Goal: Information Seeking & Learning: Check status

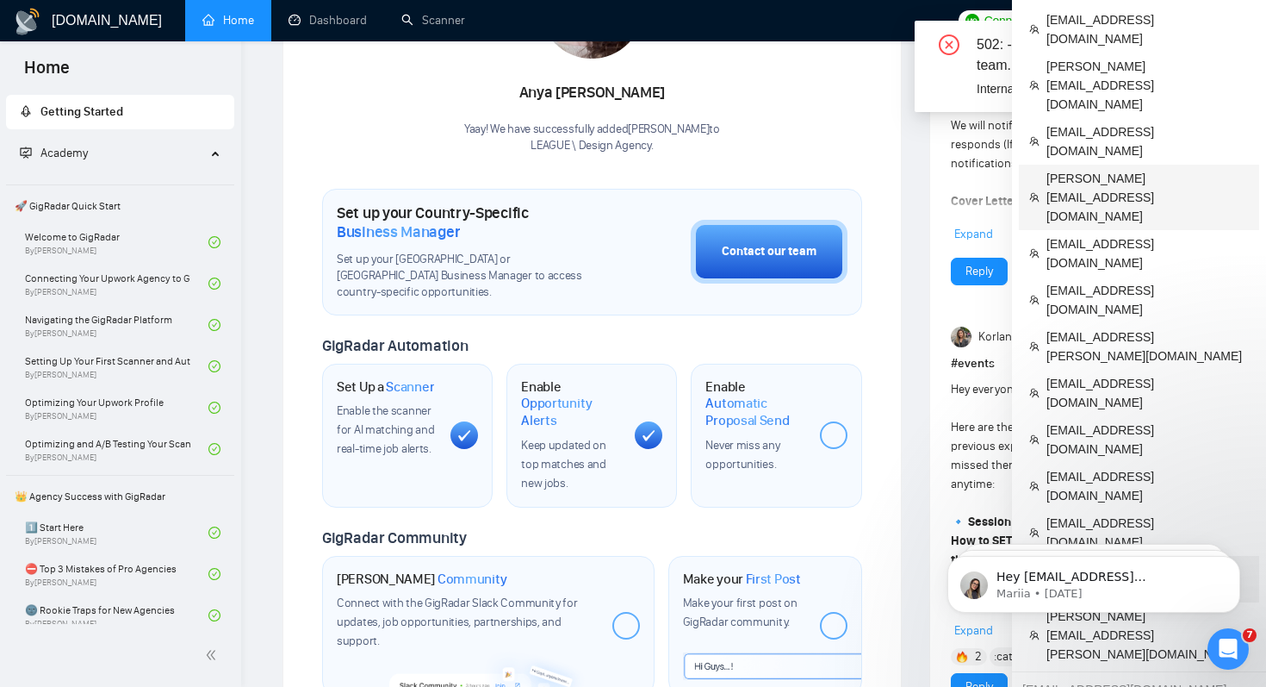
scroll to position [349, 0]
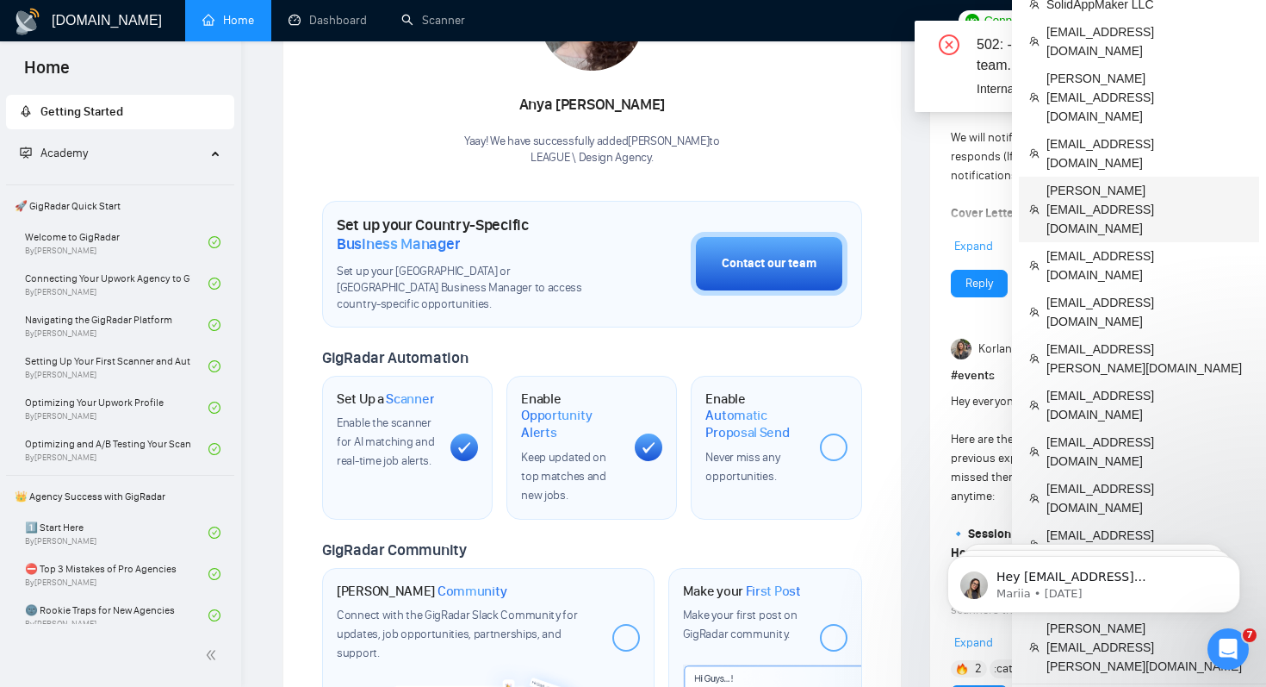
click at [1141, 181] on span "[PERSON_NAME][EMAIL_ADDRESS][DOMAIN_NAME]" at bounding box center [1148, 209] width 202 height 57
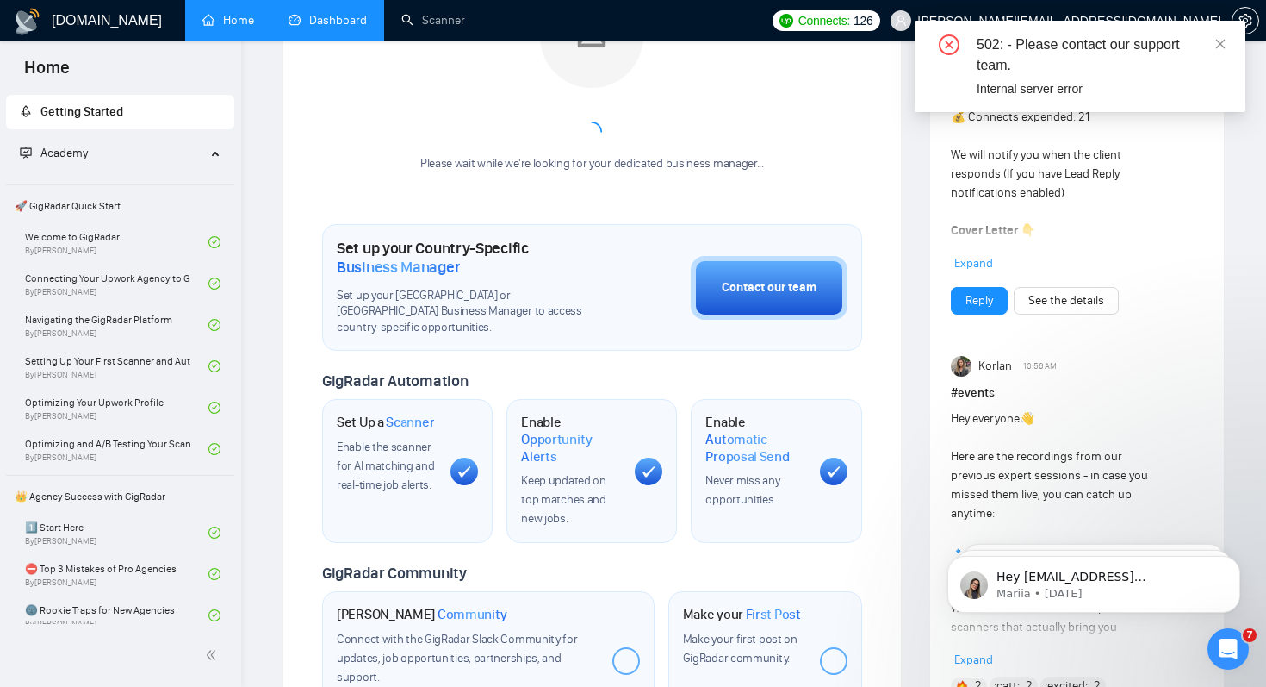
click at [320, 28] on link "Dashboard" at bounding box center [328, 20] width 78 height 15
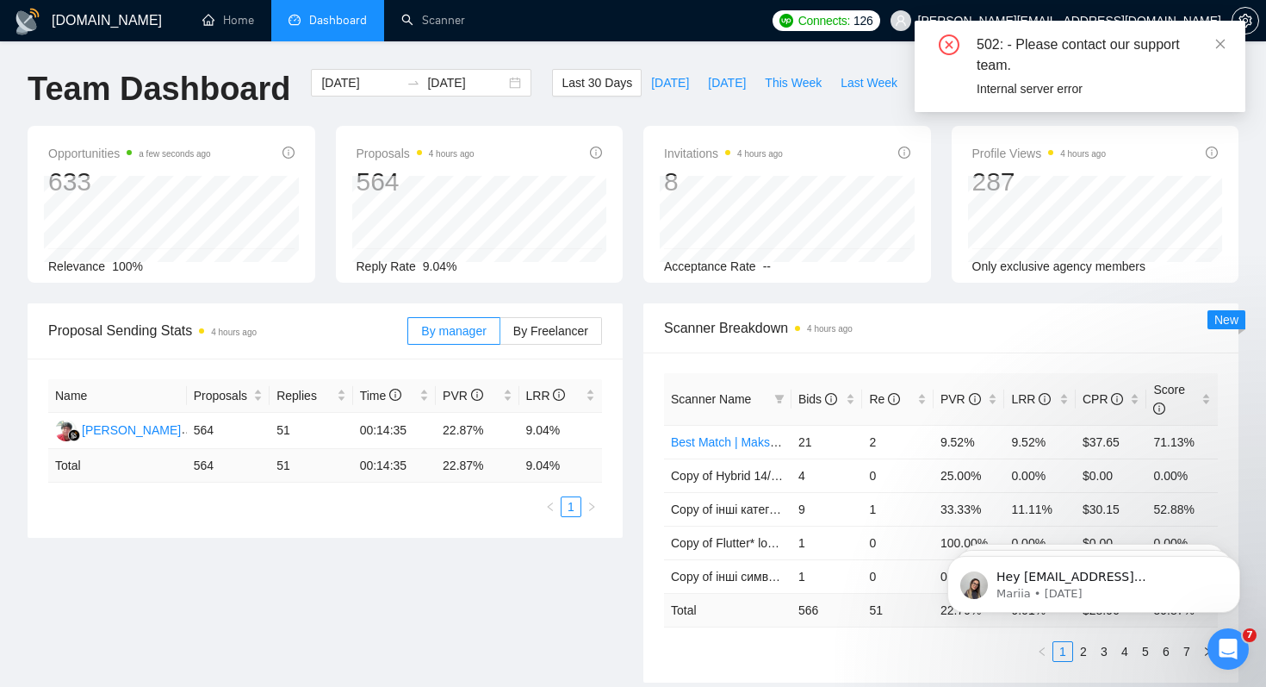
click at [407, 619] on div "Proposal Sending Stats 4 hours ago By manager By Freelancer Name Proposals Repl…" at bounding box center [633, 503] width 1232 height 400
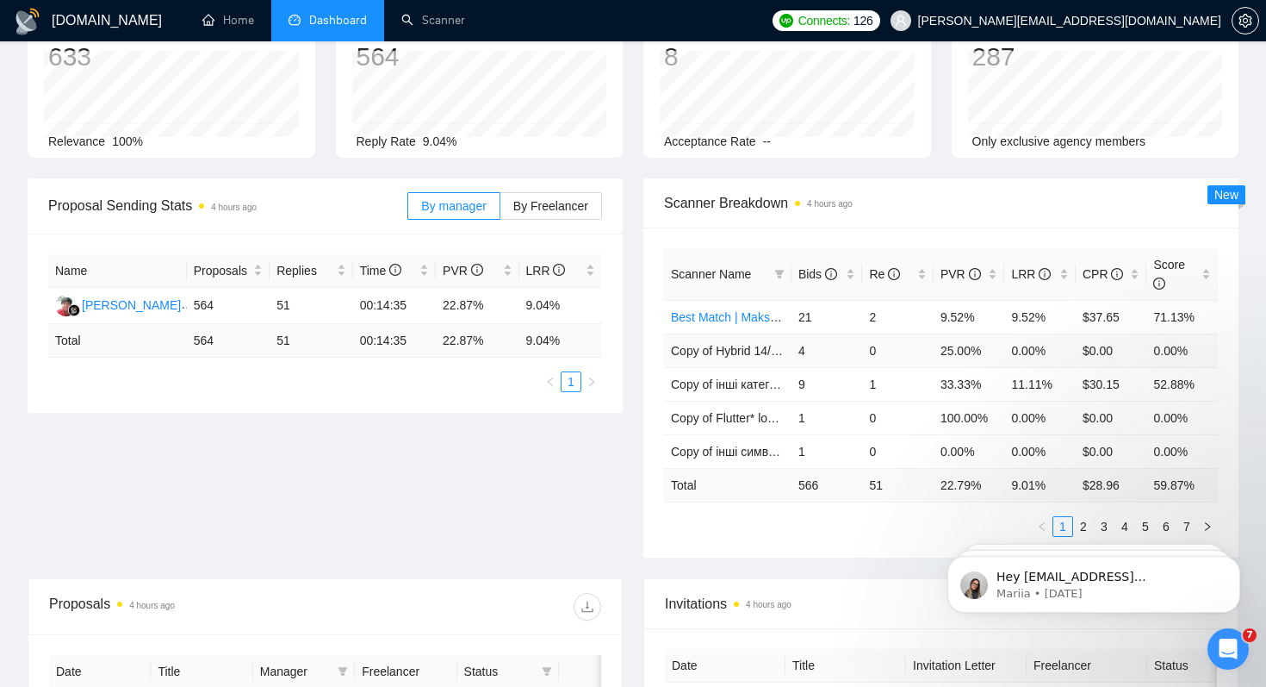
scroll to position [177, 0]
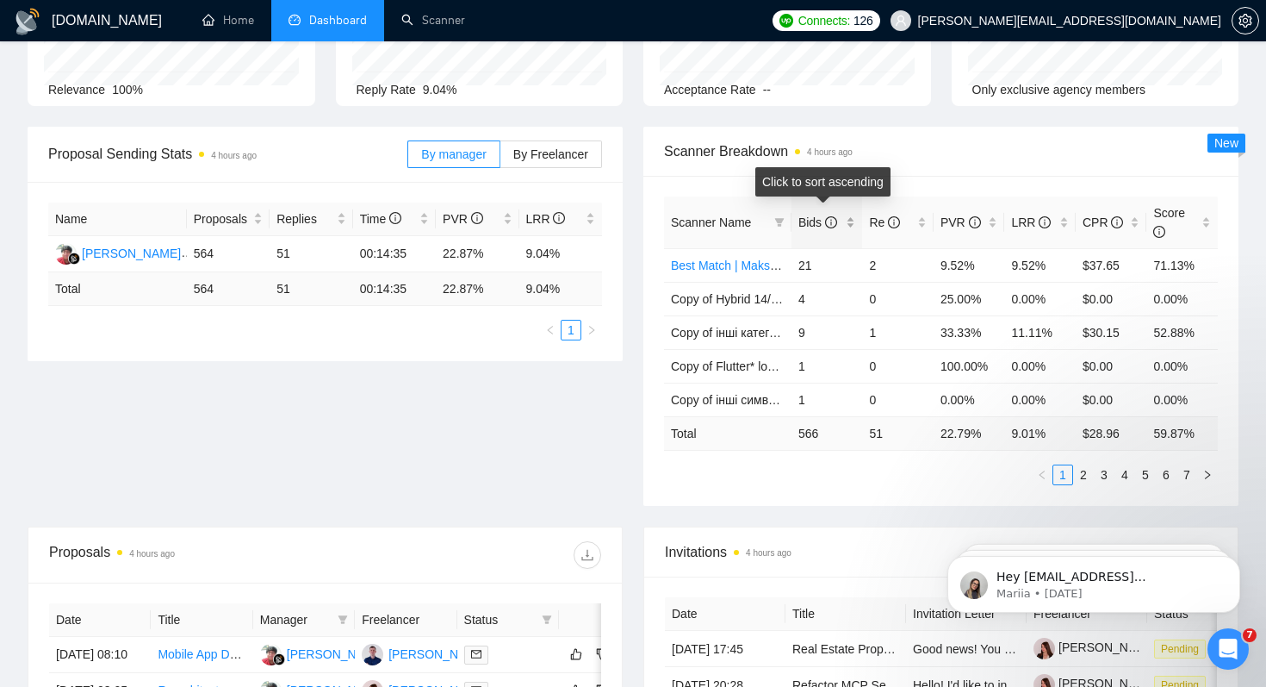
click at [805, 215] on span "Bids" at bounding box center [818, 222] width 39 height 14
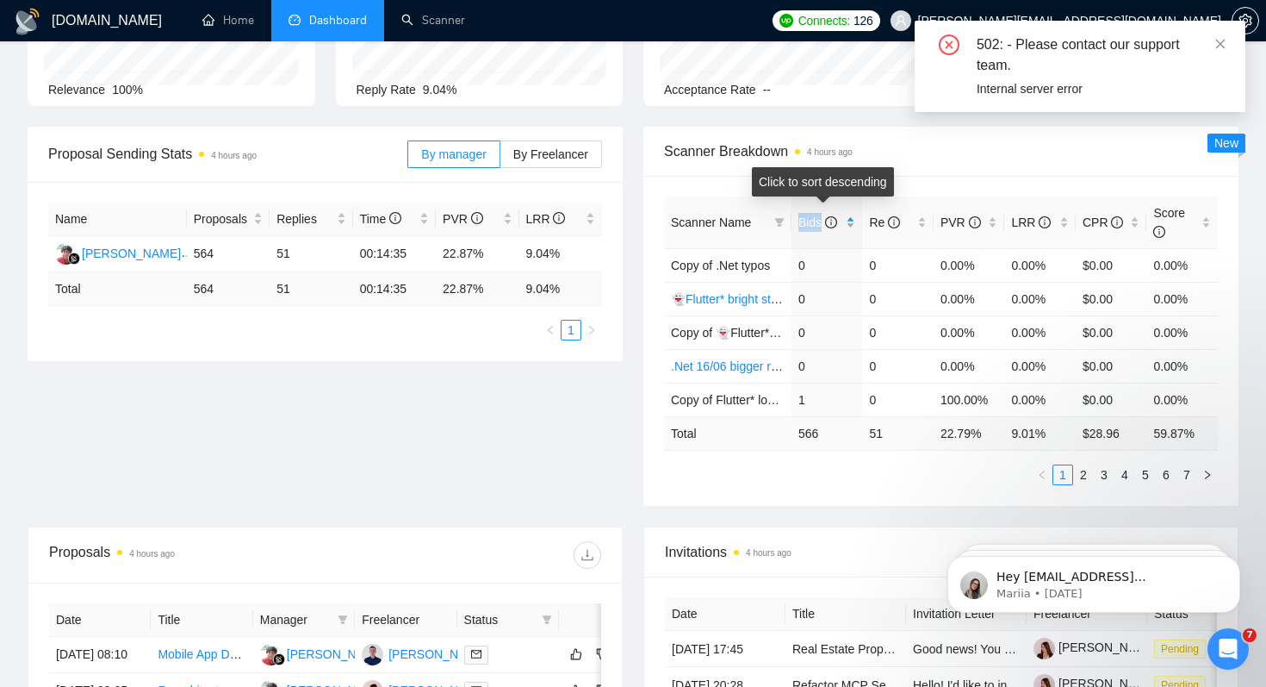
click at [805, 215] on span "Bids" at bounding box center [818, 222] width 39 height 14
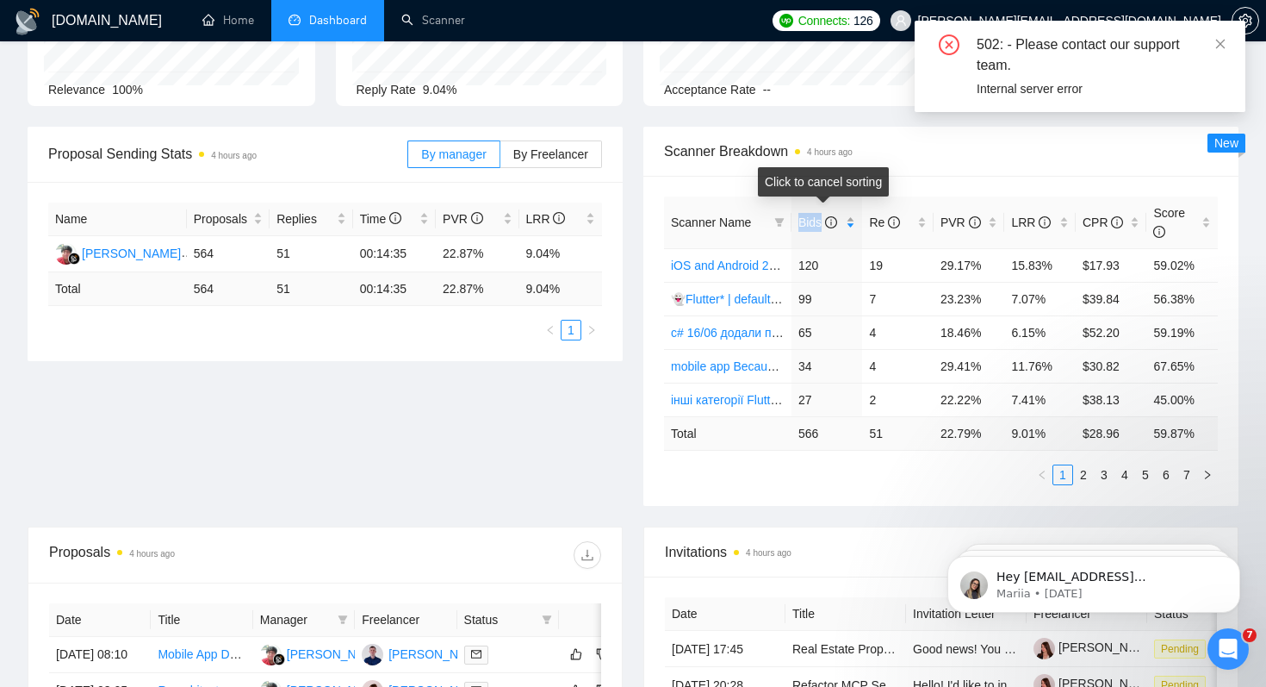
scroll to position [0, 0]
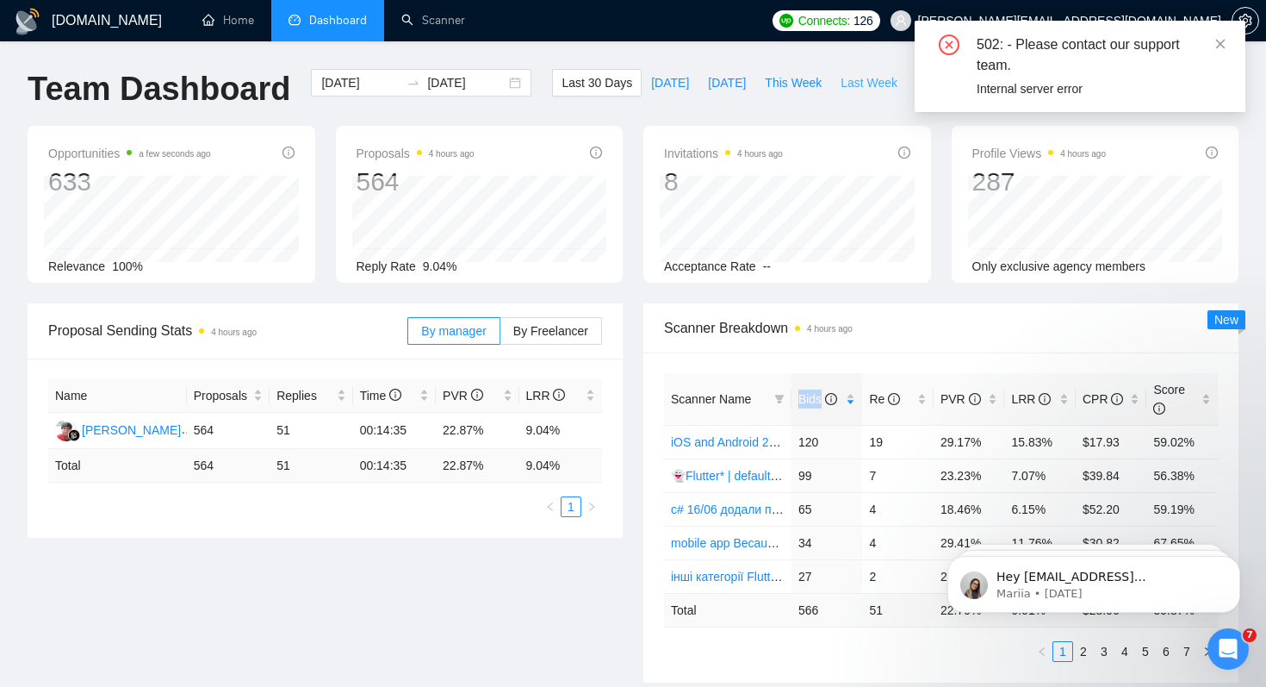
click at [855, 85] on span "Last Week" at bounding box center [869, 82] width 57 height 19
type input "[DATE]"
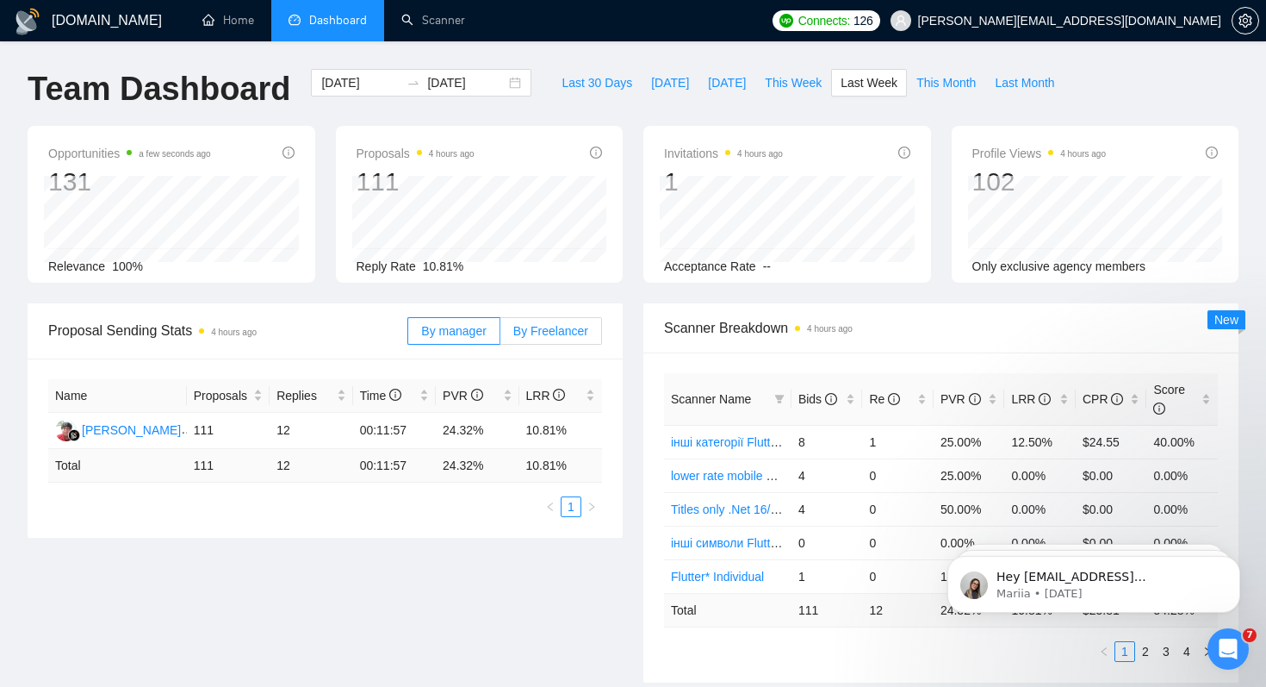
click at [566, 336] on span "By Freelancer" at bounding box center [550, 331] width 75 height 14
click at [501, 335] on input "By Freelancer" at bounding box center [501, 335] width 0 height 0
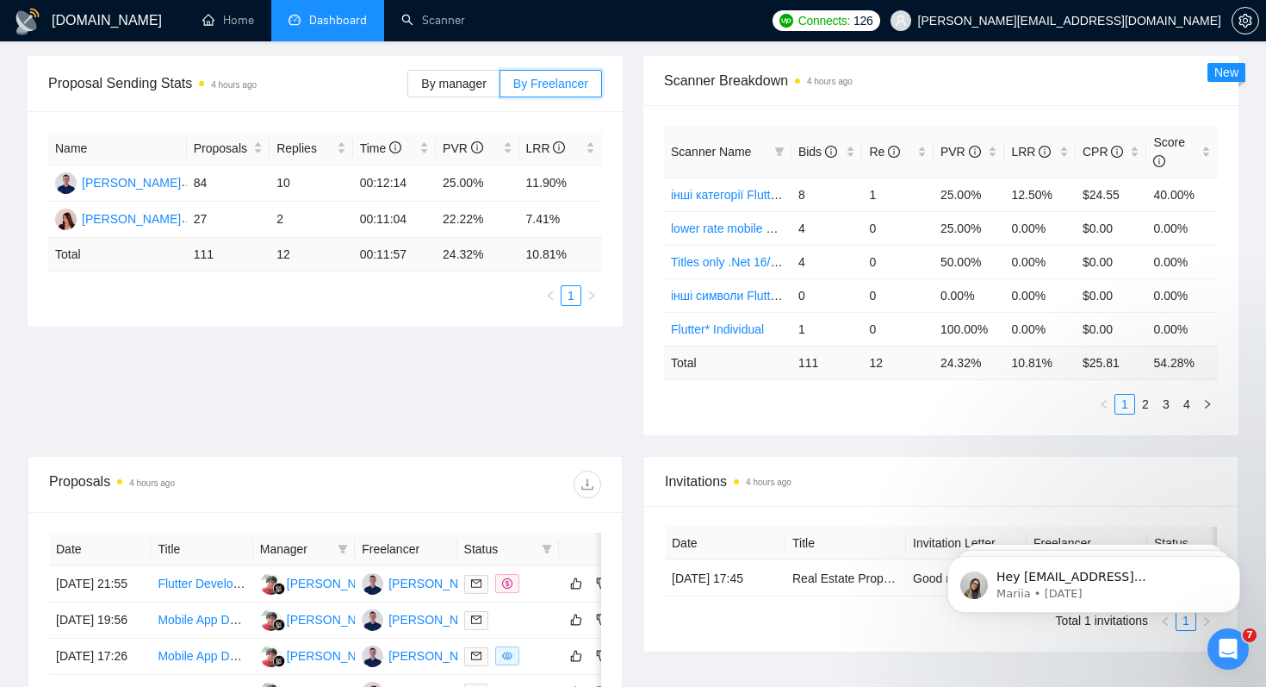
scroll to position [258, 0]
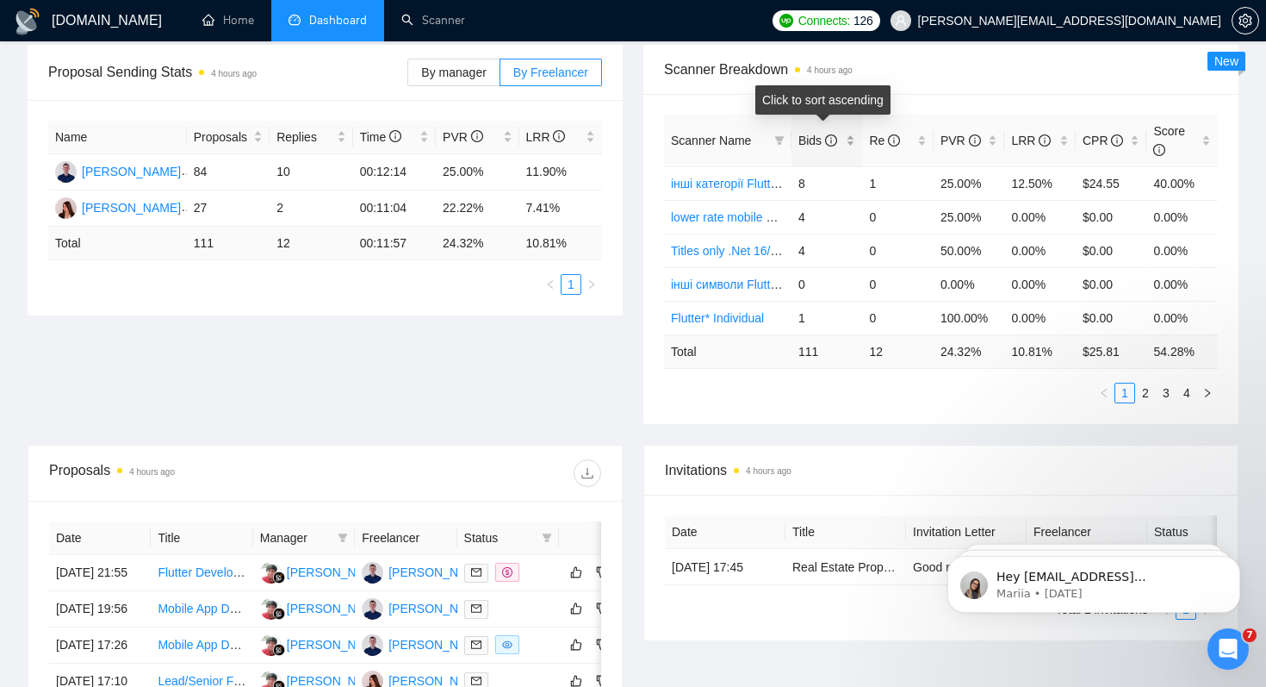
click at [815, 140] on span "Bids" at bounding box center [818, 141] width 39 height 14
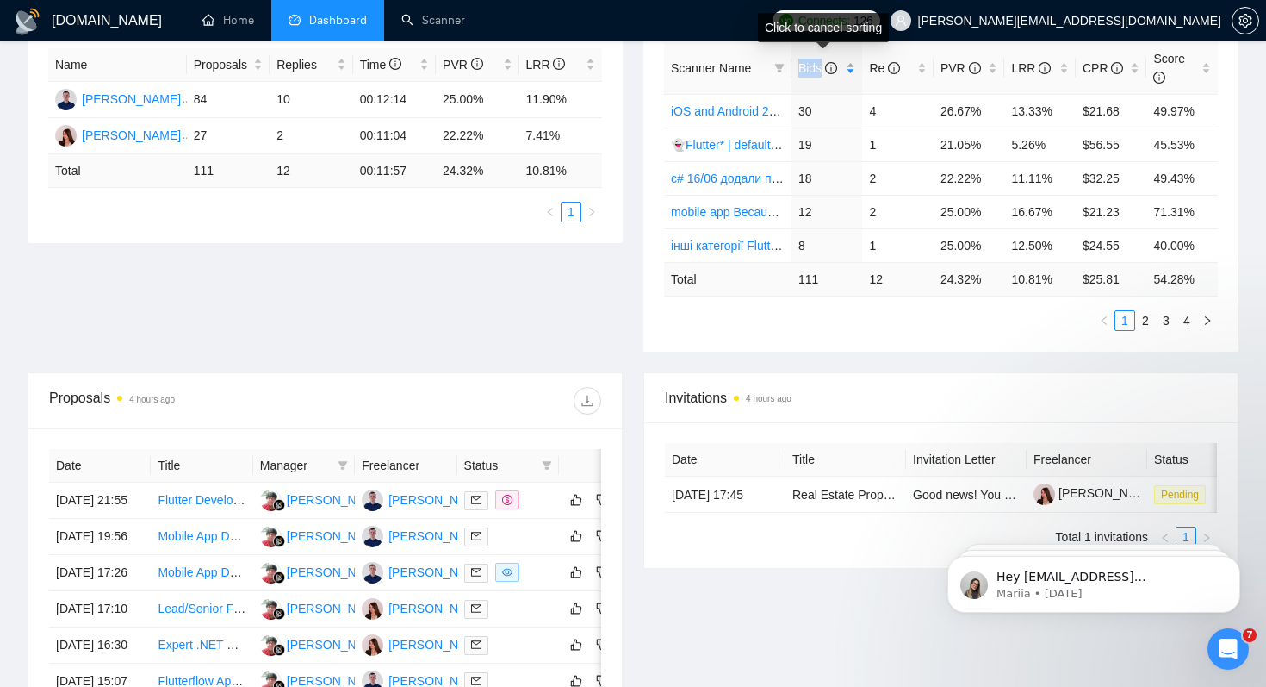
scroll to position [334, 0]
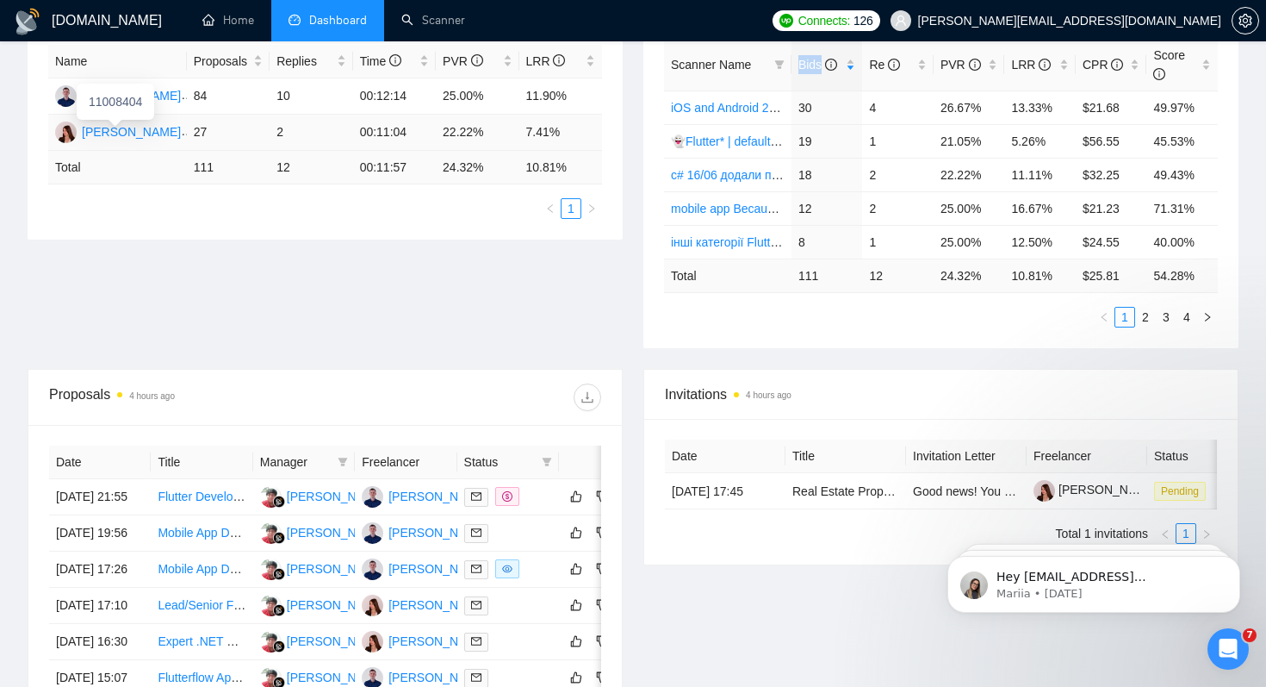
click at [145, 134] on div "[PERSON_NAME]" at bounding box center [131, 131] width 99 height 19
